Goal: Task Accomplishment & Management: Complete application form

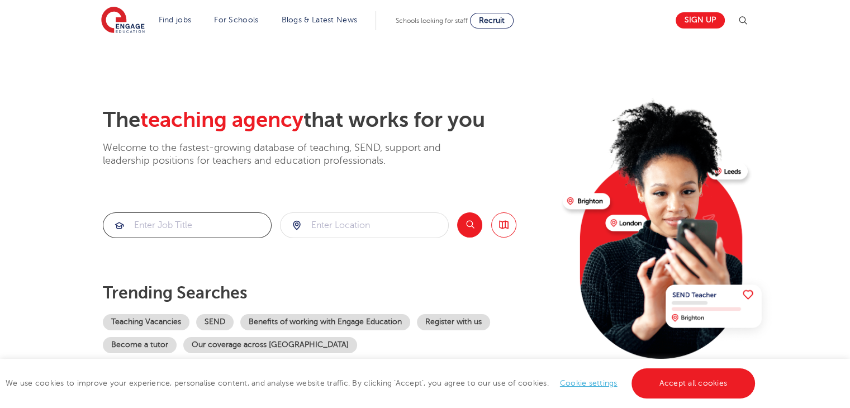
click at [245, 217] on input "search" at bounding box center [187, 225] width 168 height 25
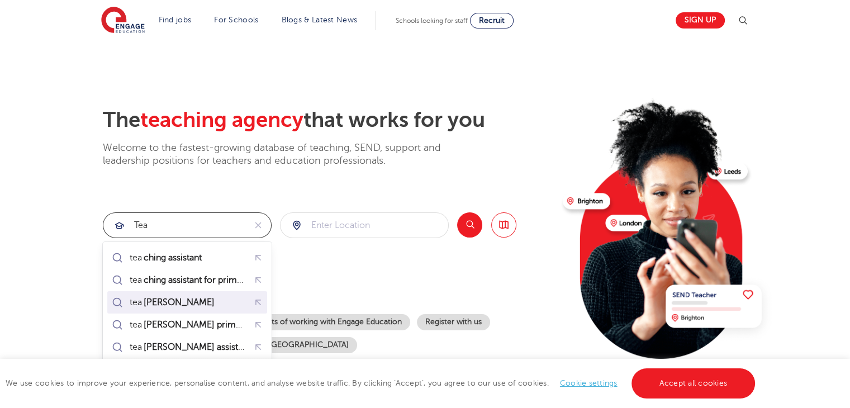
click at [189, 310] on div "tea cher" at bounding box center [187, 302] width 155 height 17
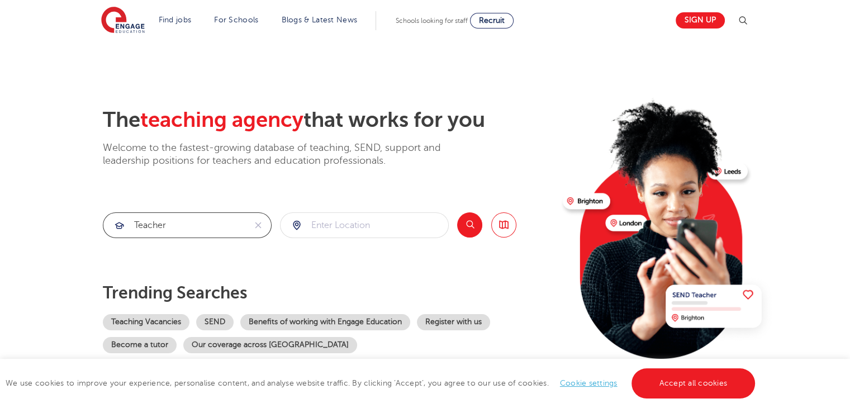
type input "teacher"
click at [359, 226] on input "search" at bounding box center [365, 225] width 168 height 25
type input "Any"
click at [719, 17] on link "Sign up" at bounding box center [700, 20] width 49 height 16
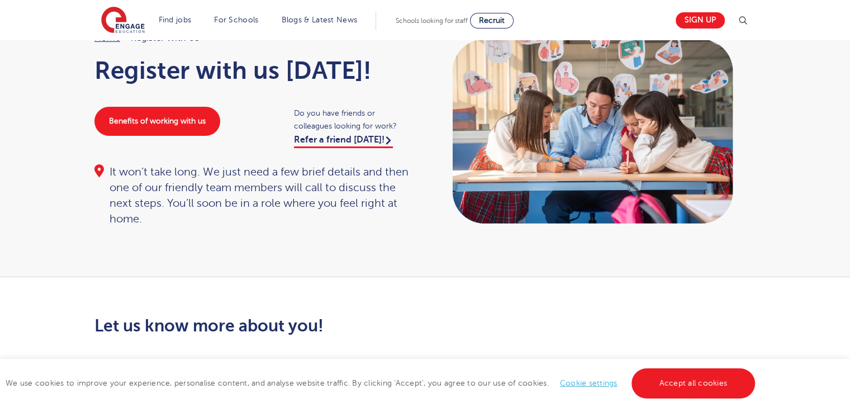
scroll to position [110, 0]
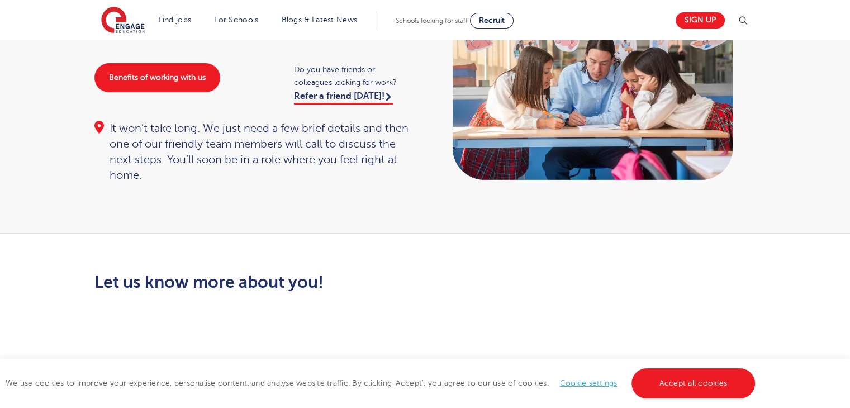
click at [583, 381] on link "Cookie settings" at bounding box center [589, 383] width 58 height 8
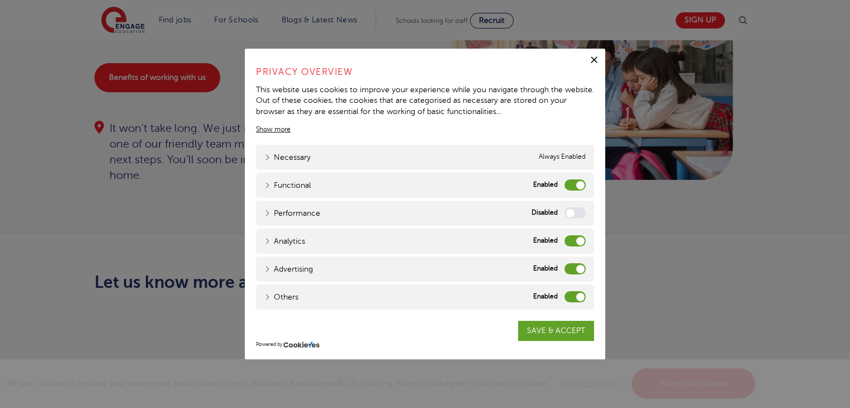
click at [570, 181] on label "Functional" at bounding box center [575, 184] width 21 height 11
click at [0, 0] on input "Functional" at bounding box center [0, 0] width 0 height 0
click at [569, 236] on label "Analytics" at bounding box center [575, 240] width 21 height 11
click at [0, 0] on input "Analytics" at bounding box center [0, 0] width 0 height 0
click at [570, 264] on label "Advertising" at bounding box center [575, 268] width 21 height 11
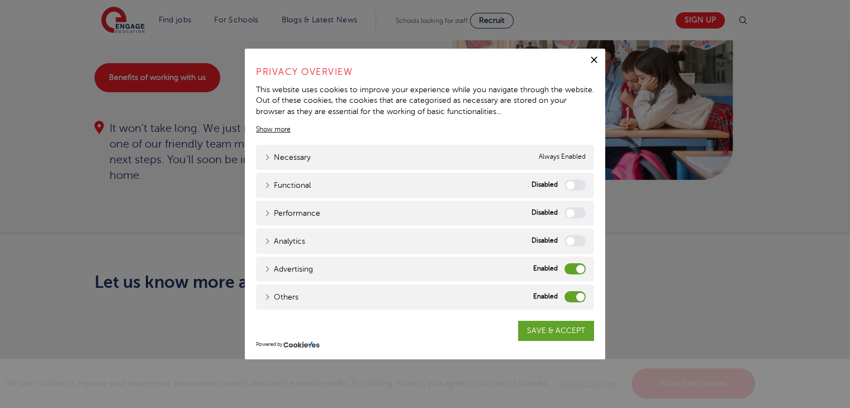
click at [0, 0] on input "Advertising" at bounding box center [0, 0] width 0 height 0
click at [572, 296] on label "Others" at bounding box center [575, 296] width 21 height 11
click at [0, 0] on input "Others" at bounding box center [0, 0] width 0 height 0
click at [558, 329] on link "SAVE & ACCEPT" at bounding box center [556, 331] width 76 height 20
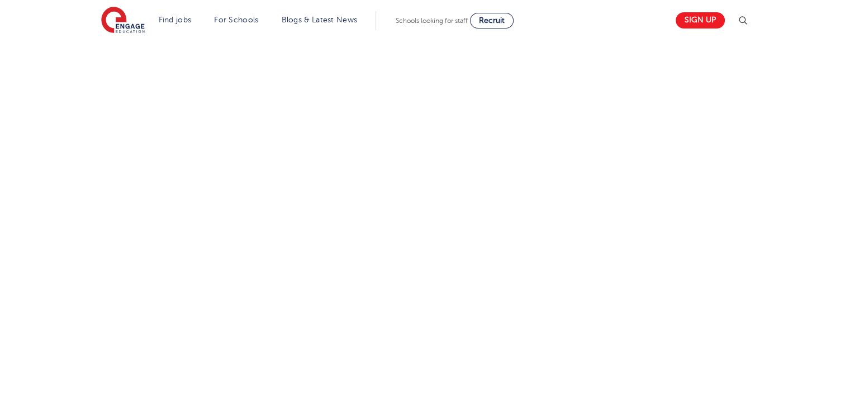
scroll to position [506, 0]
click at [693, 124] on div "Let us know more about you!" at bounding box center [425, 185] width 678 height 618
click at [547, 222] on div "Let us know more about you!" at bounding box center [425, 340] width 678 height 618
click at [605, 119] on div "Let us know more about you!" at bounding box center [425, 340] width 678 height 618
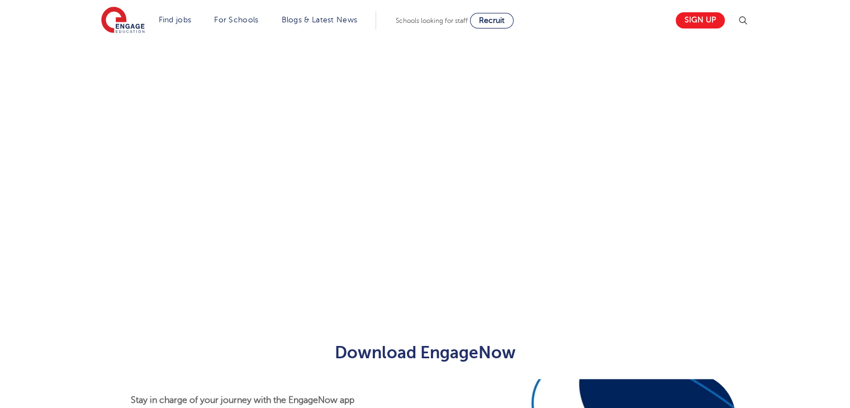
scroll to position [268, 0]
